Goal: Information Seeking & Learning: Learn about a topic

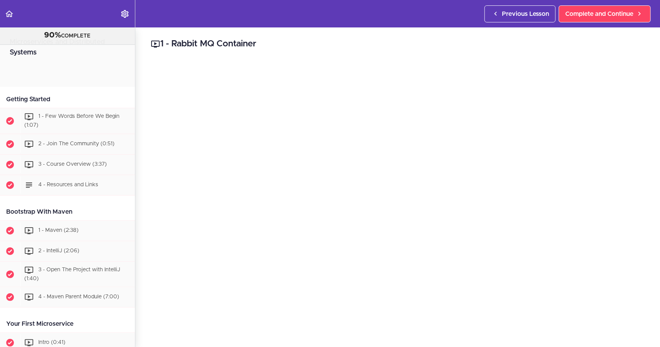
scroll to position [1527, 0]
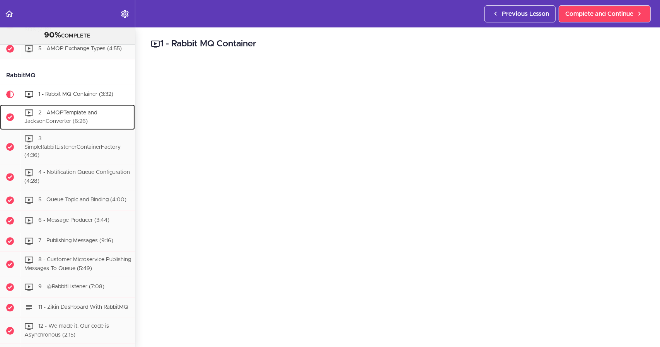
click at [54, 124] on span "2 - AMQPTemplate and JacksonConverter (6:26)" at bounding box center [60, 117] width 73 height 14
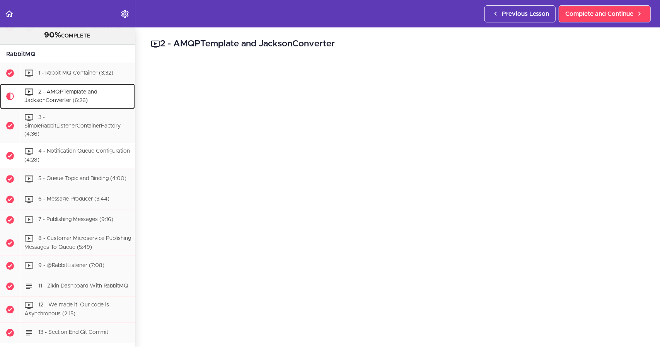
scroll to position [1547, 0]
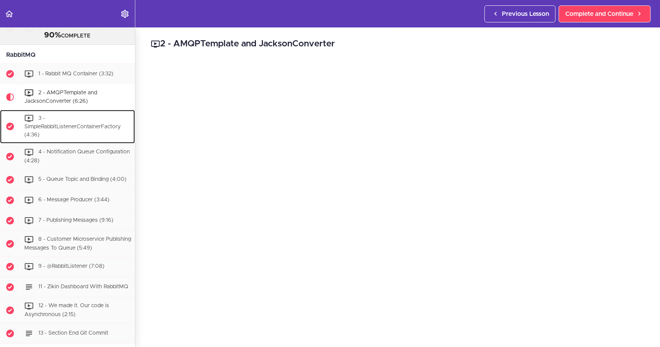
click at [71, 143] on div "3 - SimpleRabbitListenerContainerFactory (4:36)" at bounding box center [77, 127] width 115 height 34
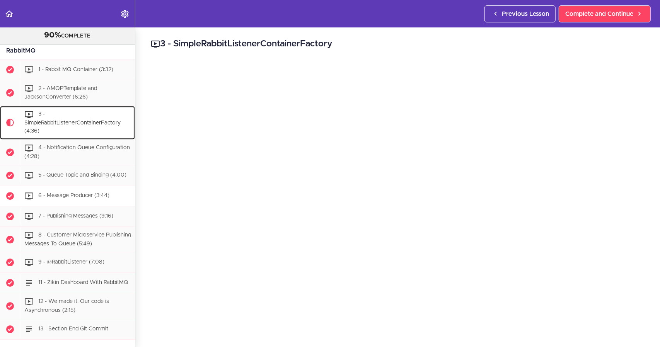
scroll to position [1534, 0]
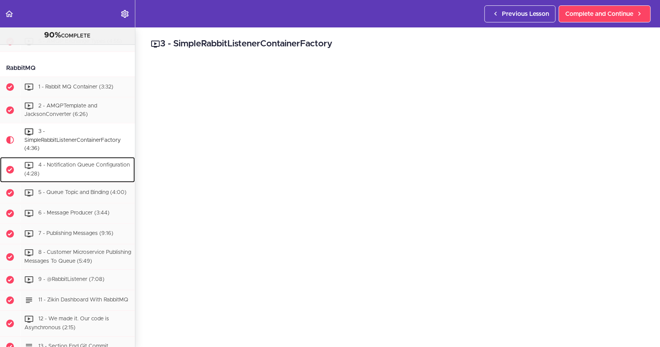
click at [66, 174] on span "4 - Notification Queue Configuration (4:28)" at bounding box center [77, 169] width 106 height 14
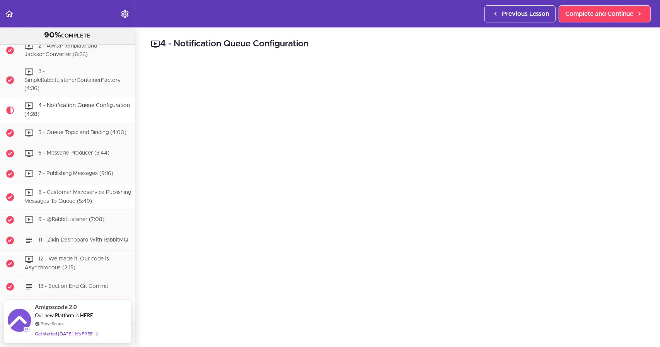
scroll to position [1568, 0]
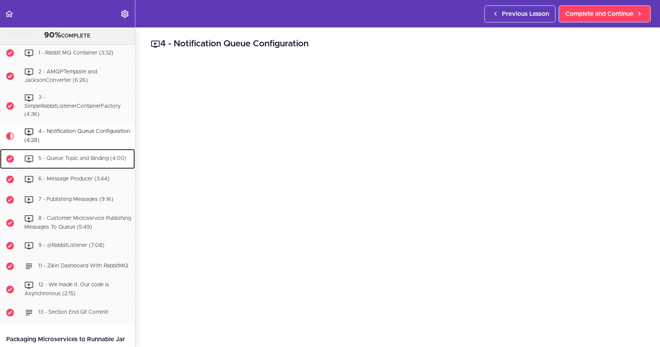
click at [72, 167] on div "5 - Queue Topic and Binding (4:00)" at bounding box center [77, 158] width 115 height 17
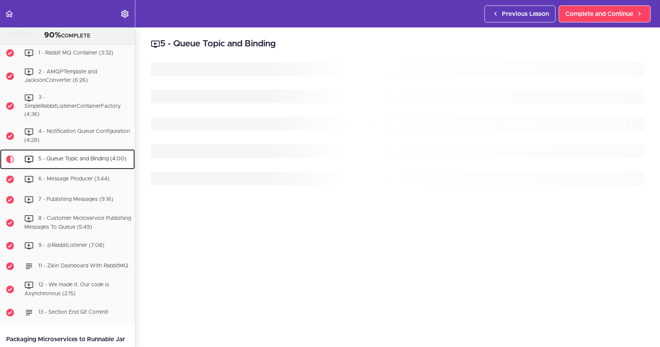
scroll to position [1671, 0]
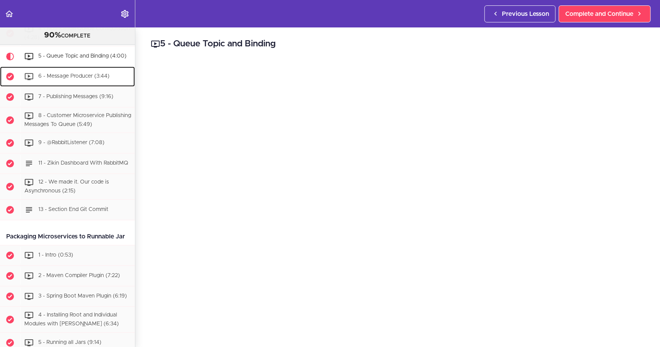
click at [75, 85] on div "6 - Message Producer (3:44)" at bounding box center [77, 76] width 115 height 17
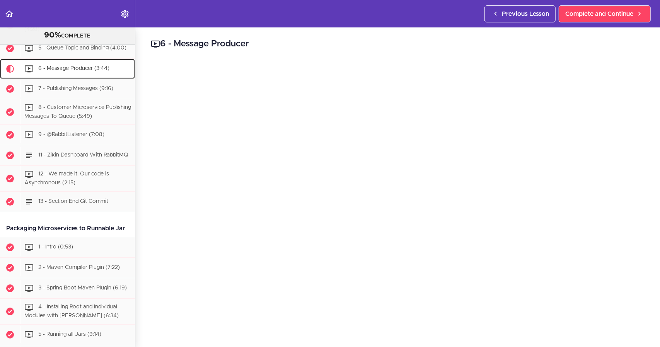
scroll to position [1697, 0]
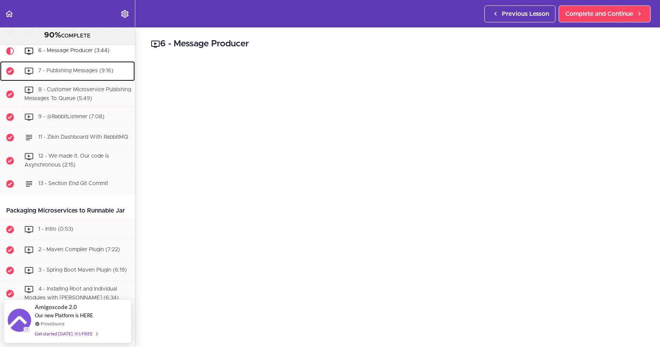
click at [68, 73] on span "7 - Publishing Messages (9:16)" at bounding box center [75, 70] width 75 height 5
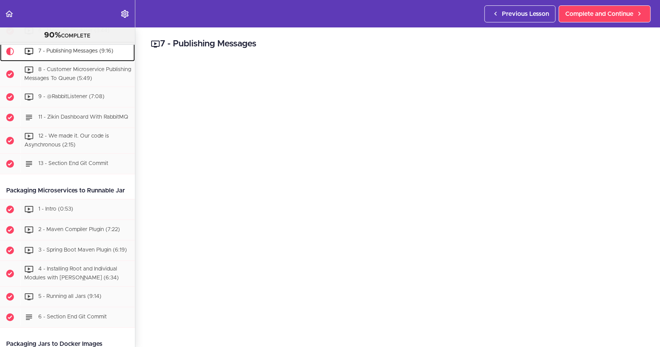
scroll to position [1717, 0]
click at [46, 87] on div "8 - Customer Microservice Publishing Messages To Queue (5:49)" at bounding box center [77, 74] width 115 height 26
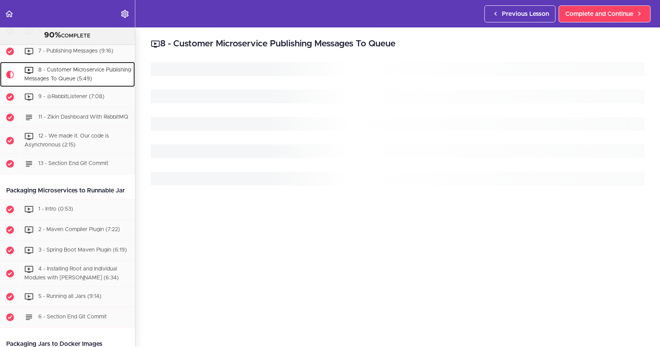
scroll to position [1737, 0]
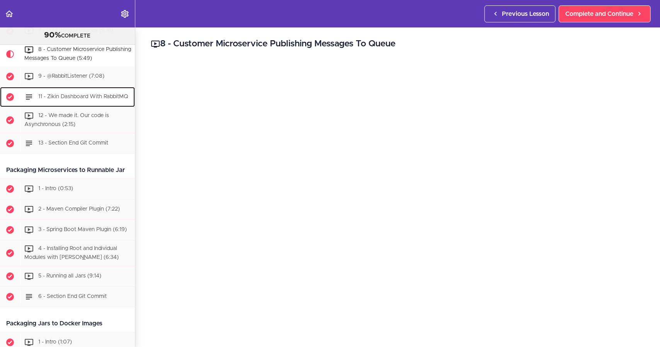
click at [74, 100] on span "11 - Zikin Dashboard With RabbitMQ" at bounding box center [83, 96] width 90 height 5
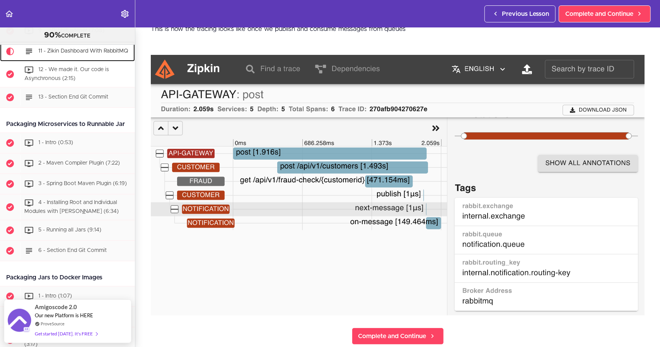
scroll to position [39, 0]
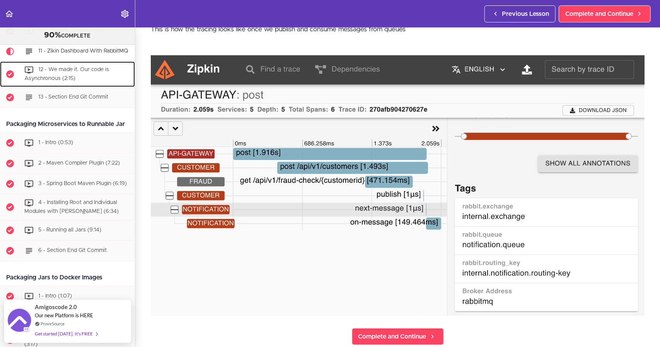
click at [70, 87] on div "12 - We made it. Our code is Asynchronous (2:15)" at bounding box center [77, 74] width 115 height 26
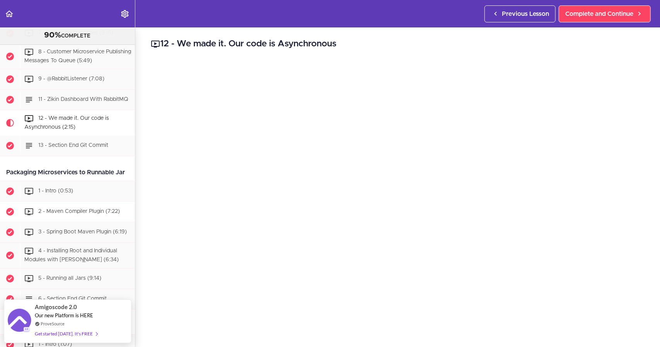
scroll to position [1732, 0]
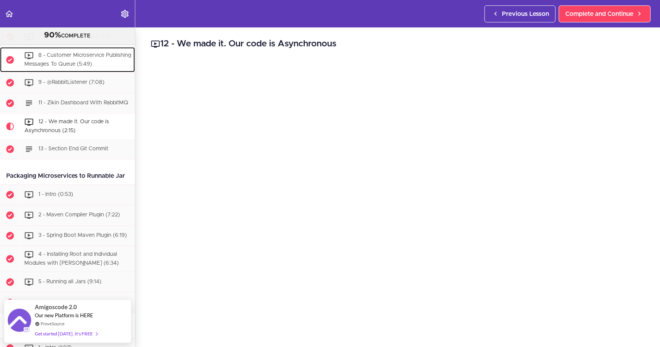
click at [83, 67] on span "8 - Customer Microservice Publishing Messages To Queue (5:49)" at bounding box center [77, 60] width 107 height 14
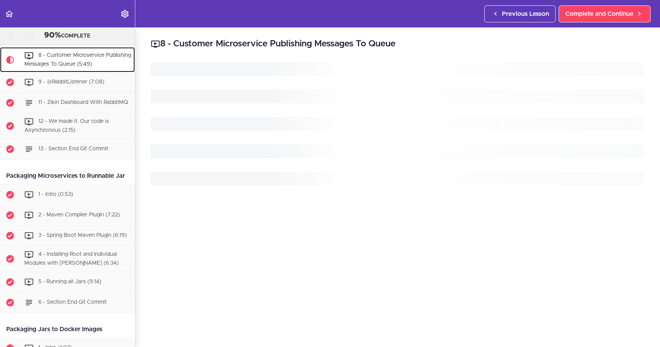
scroll to position [1737, 0]
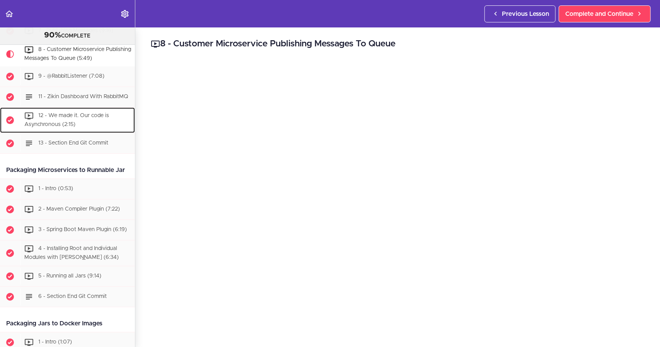
click at [86, 128] on span "12 - We made it. Our code is Asynchronous (2:15)" at bounding box center [66, 120] width 85 height 14
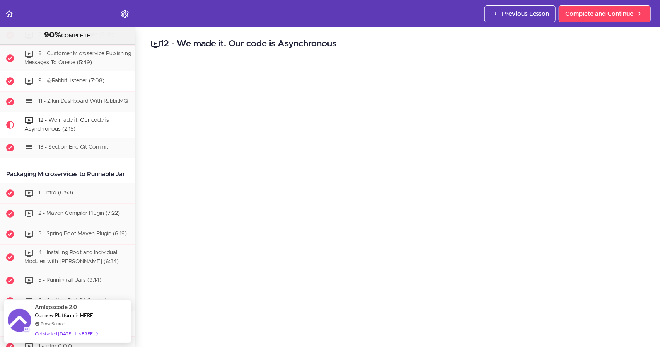
scroll to position [1732, 0]
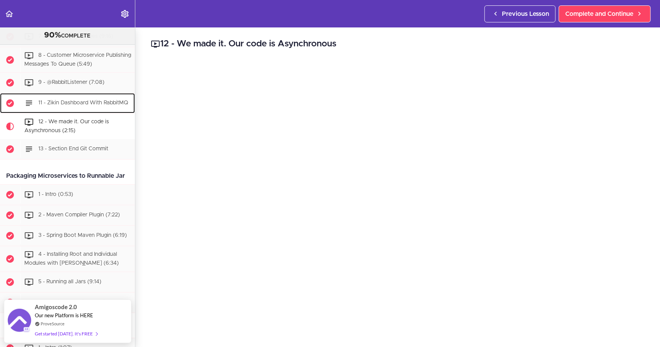
click at [72, 112] on div "11 - Zikin Dashboard With RabbitMQ" at bounding box center [77, 103] width 115 height 17
click at [77, 85] on span "9 - @RabbitListener (7:08)" at bounding box center [71, 82] width 66 height 5
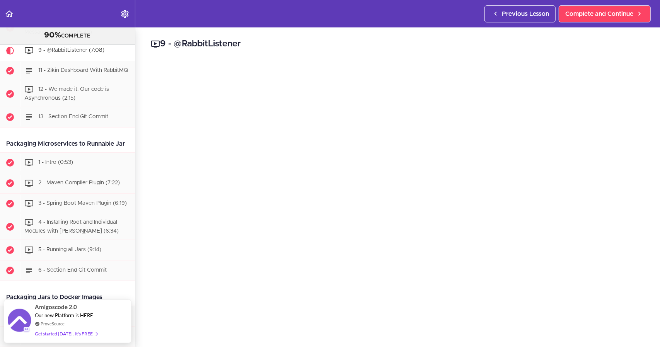
scroll to position [1763, 0]
